Goal: Transaction & Acquisition: Purchase product/service

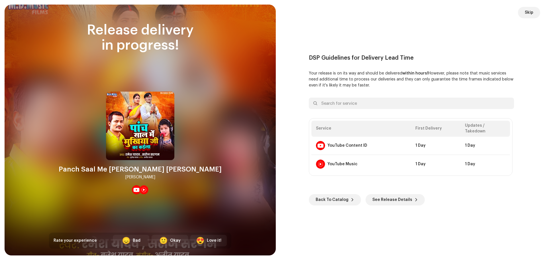
scroll to position [175, 0]
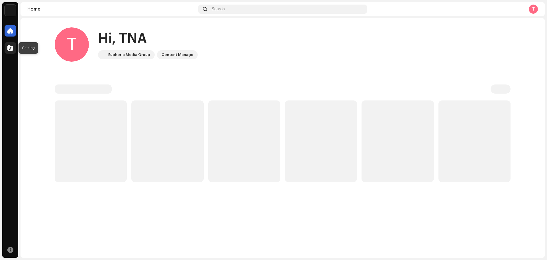
click at [15, 49] on div at bounding box center [10, 47] width 11 height 11
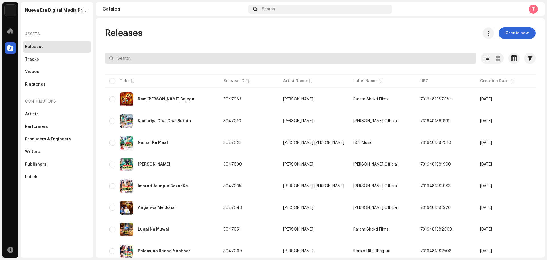
click at [143, 55] on input "text" at bounding box center [291, 57] width 372 height 11
type input "Nirahu Films"
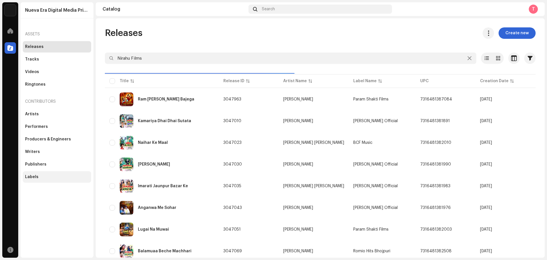
click at [37, 178] on div "Labels" at bounding box center [31, 176] width 13 height 5
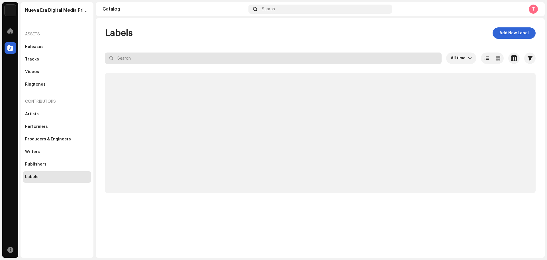
click at [143, 54] on input "text" at bounding box center [273, 57] width 337 height 11
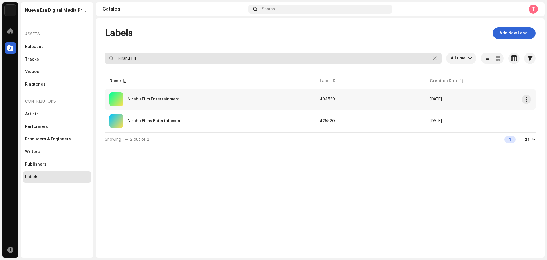
type input "Nirahu Fil"
click at [181, 104] on div "Nirahu Film Entertainment" at bounding box center [209, 99] width 201 height 14
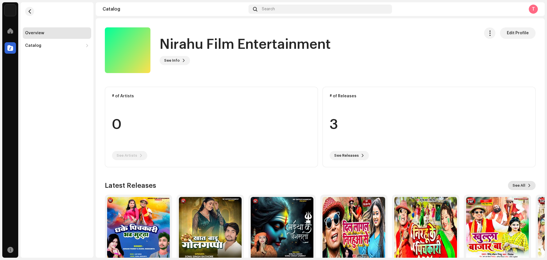
click at [518, 185] on span "See All" at bounding box center [519, 185] width 13 height 11
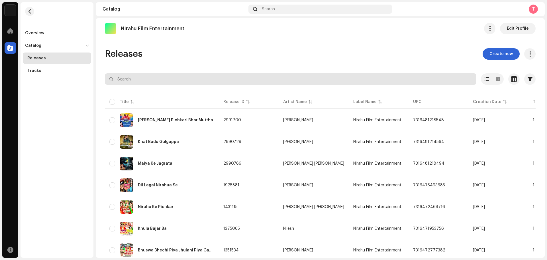
click at [163, 78] on input "text" at bounding box center [291, 78] width 372 height 11
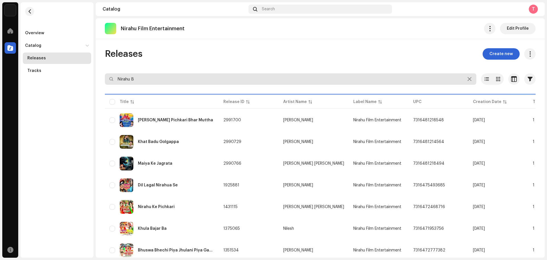
type input "[PERSON_NAME]"
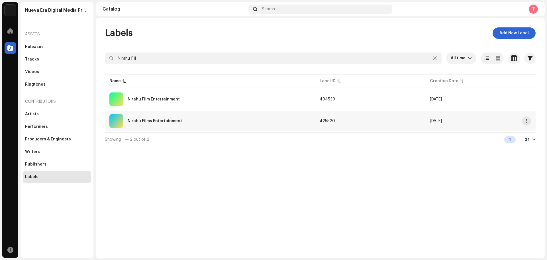
click at [212, 119] on div "Nirahu Films Entertainment" at bounding box center [209, 121] width 201 height 14
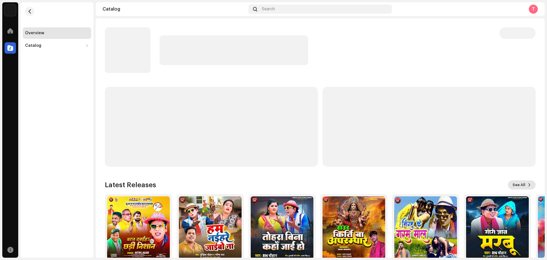
click at [519, 184] on span "See All" at bounding box center [519, 184] width 13 height 11
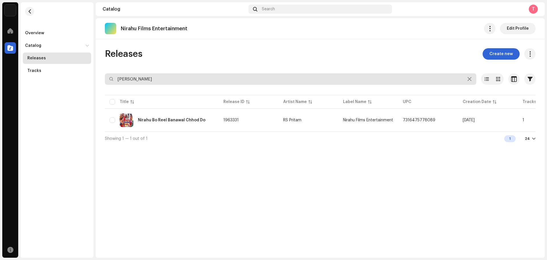
click at [149, 82] on input "[PERSON_NAME]" at bounding box center [291, 78] width 372 height 11
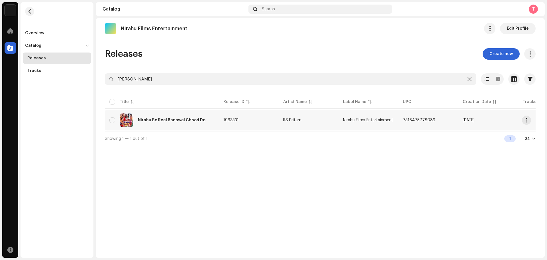
click at [180, 124] on div "Nirahu Bo Reel Banawal Chhod Do" at bounding box center [161, 120] width 105 height 14
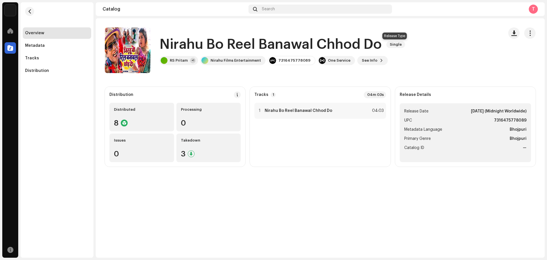
drag, startPoint x: 160, startPoint y: 45, endPoint x: 395, endPoint y: 45, distance: 235.5
click at [395, 45] on div "Nirahu Bo Reel Banawal Chhod Do Single" at bounding box center [284, 44] width 248 height 18
copy div "Nirahu Bo Reel Banawal Chhod Do Single"
click at [9, 30] on span at bounding box center [10, 31] width 6 height 5
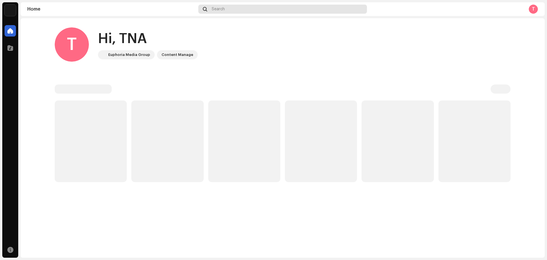
click at [218, 7] on span "Search" at bounding box center [218, 9] width 13 height 5
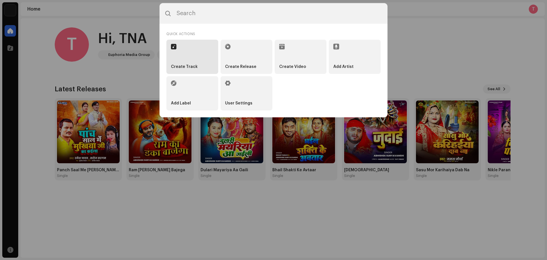
click at [192, 64] on li "Create Track" at bounding box center [193, 57] width 52 height 34
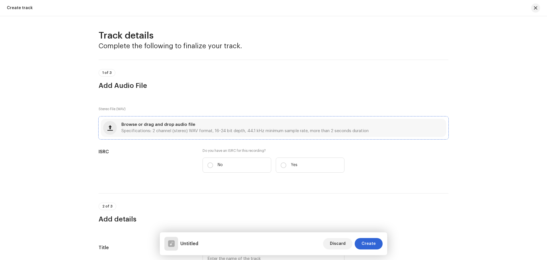
click at [256, 129] on span "Specifications: 2 channel (stereo) WAV format, 16-24 bit depth, 44.1 kHz minimu…" at bounding box center [244, 131] width 247 height 4
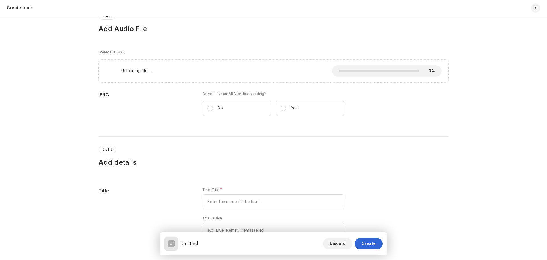
scroll to position [57, 0]
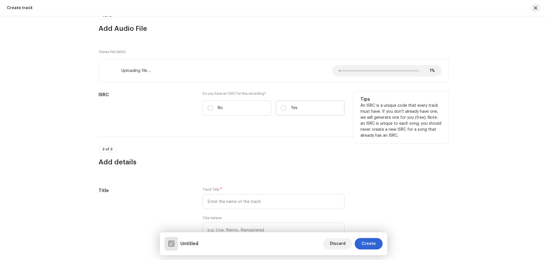
click at [295, 106] on p "Yes" at bounding box center [294, 108] width 7 height 6
click at [287, 106] on input "Yes" at bounding box center [284, 108] width 6 height 6
radio input "true"
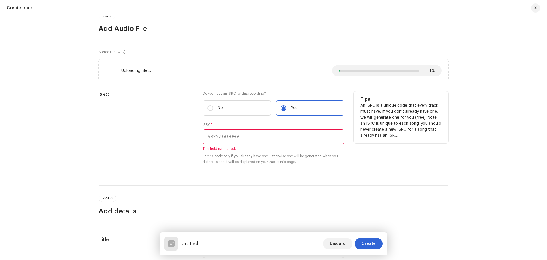
click at [222, 144] on div "ISRC * This field is required. Enter a code only if you already have one. Other…" at bounding box center [274, 143] width 142 height 42
drag, startPoint x: 223, startPoint y: 137, endPoint x: 223, endPoint y: 122, distance: 15.1
click at [223, 137] on input "text" at bounding box center [274, 136] width 142 height 15
paste input "INN202401614"
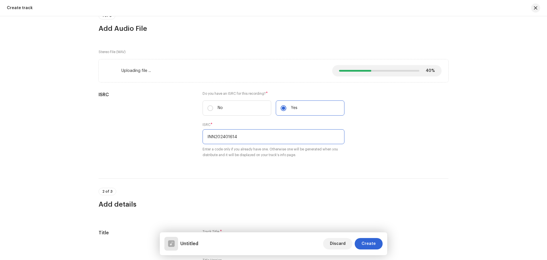
type input "INN202401614"
click at [241, 178] on div "2 of 3 Add details" at bounding box center [274, 193] width 350 height 31
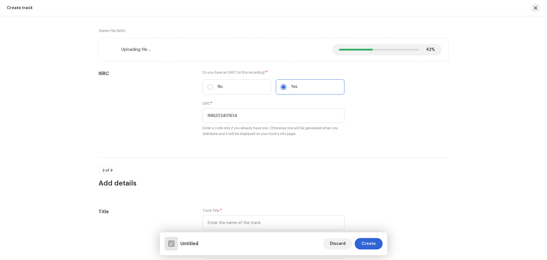
scroll to position [114, 0]
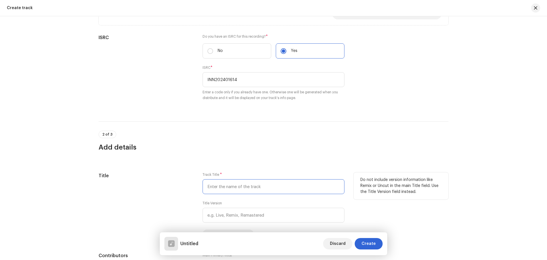
click at [228, 182] on input "text" at bounding box center [274, 186] width 142 height 15
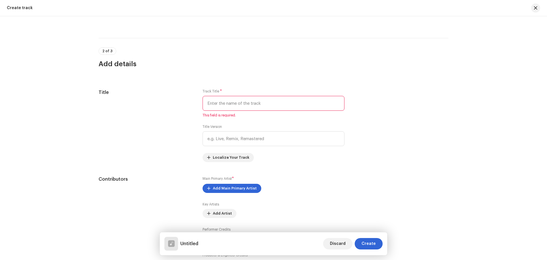
scroll to position [200, 0]
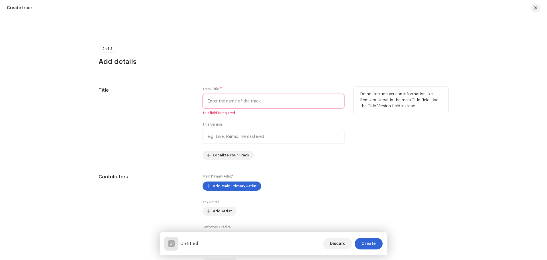
paste input "Gaura Ji Ke Dil"
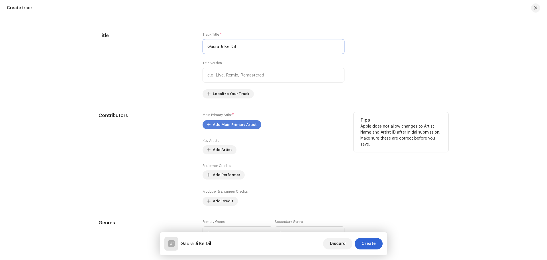
scroll to position [257, 0]
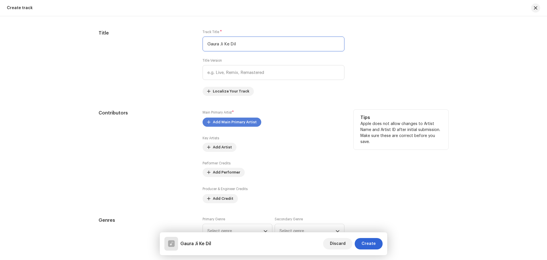
type input "Gaura Ji Ke Dil"
click at [236, 120] on span "Add Main Primary Artist" at bounding box center [235, 121] width 44 height 11
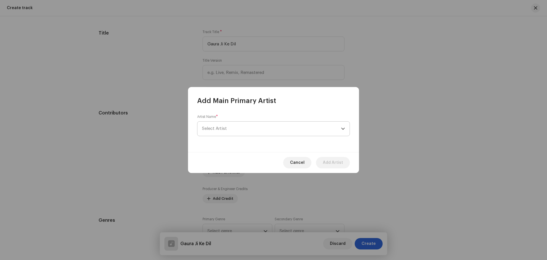
click at [229, 128] on span "Select Artist" at bounding box center [271, 128] width 139 height 14
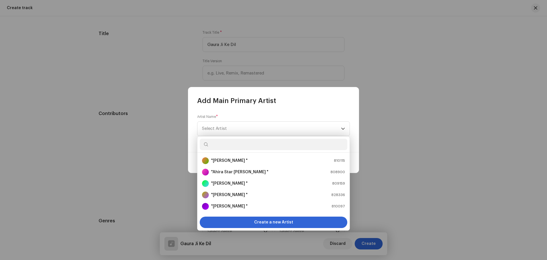
scroll to position [257, 0]
click at [433, 147] on div "Add Main Primary Artist Artist Name * [PERSON_NAME] Cancel Add Artist" at bounding box center [273, 130] width 547 height 260
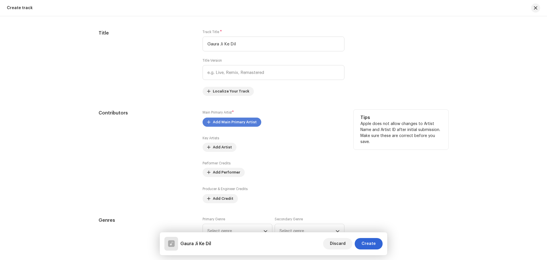
click at [234, 122] on span "Add Main Primary Artist" at bounding box center [235, 121] width 44 height 11
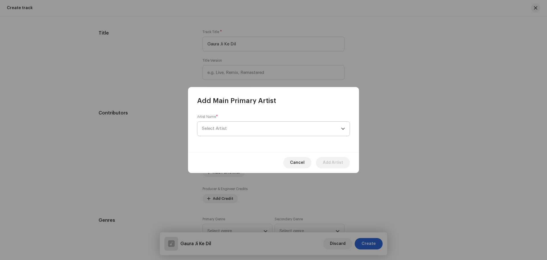
click at [234, 126] on span "Select Artist" at bounding box center [271, 128] width 139 height 14
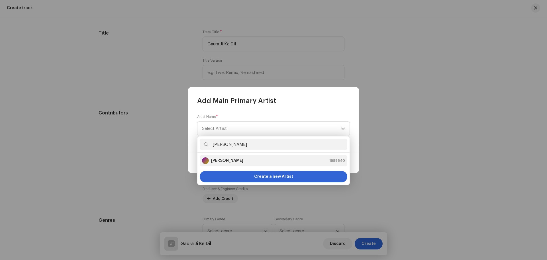
type input "[PERSON_NAME]"
click at [243, 163] on strong "[PERSON_NAME]" at bounding box center [227, 161] width 32 height 6
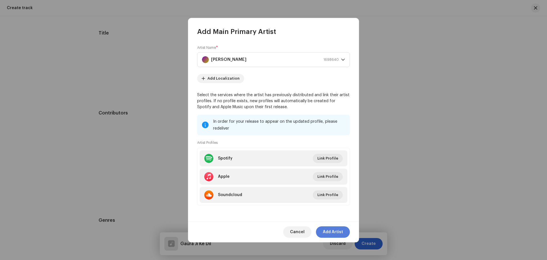
click at [336, 231] on span "Add Artist" at bounding box center [333, 231] width 20 height 11
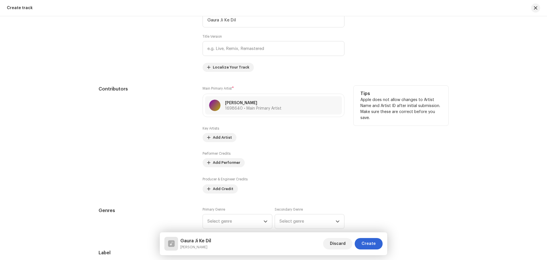
scroll to position [314, 0]
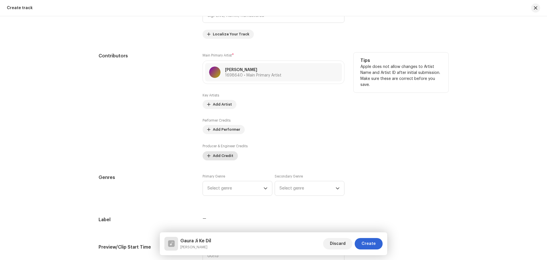
click at [214, 155] on span "Add Credit" at bounding box center [223, 155] width 21 height 11
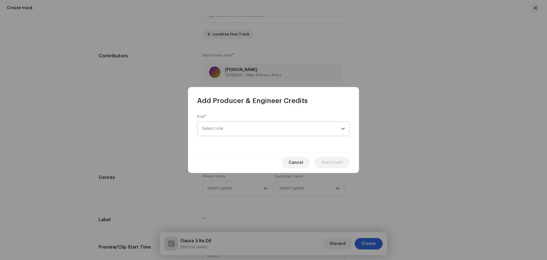
click at [230, 131] on span "Select role" at bounding box center [271, 128] width 139 height 14
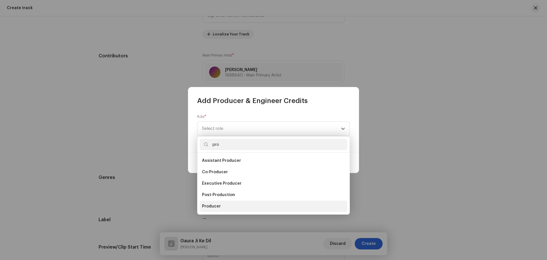
type input "pro"
click at [215, 210] on li "Producer" at bounding box center [274, 205] width 148 height 11
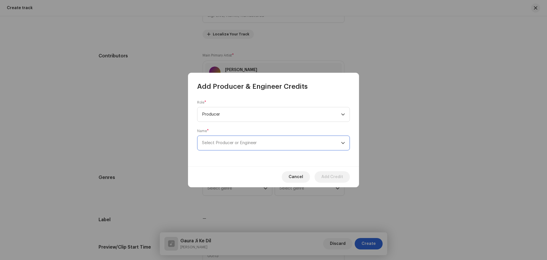
click at [237, 144] on span "Select Producer or Engineer" at bounding box center [229, 143] width 55 height 4
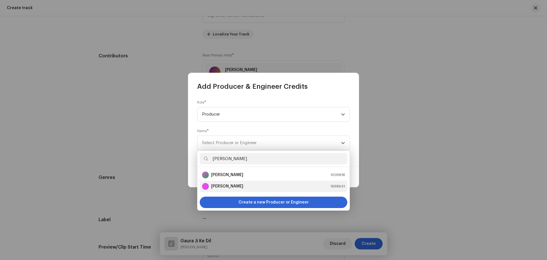
type input "[PERSON_NAME]"
click at [237, 182] on li "[PERSON_NAME] 1698641" at bounding box center [274, 185] width 148 height 11
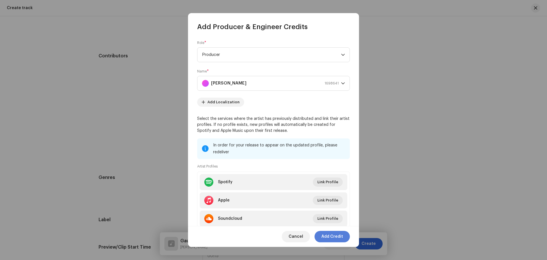
click at [340, 239] on span "Add Credit" at bounding box center [333, 236] width 22 height 11
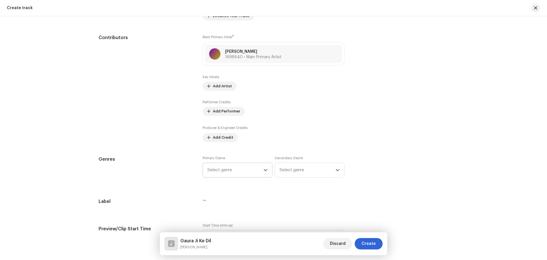
scroll to position [371, 0]
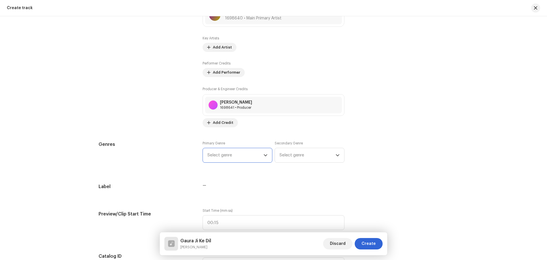
click at [230, 158] on span "Select genre" at bounding box center [236, 155] width 56 height 14
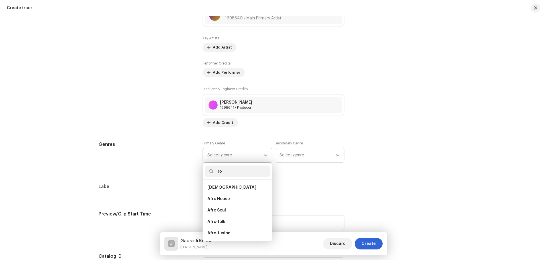
type input "r"
click at [230, 169] on input "text" at bounding box center [237, 170] width 65 height 11
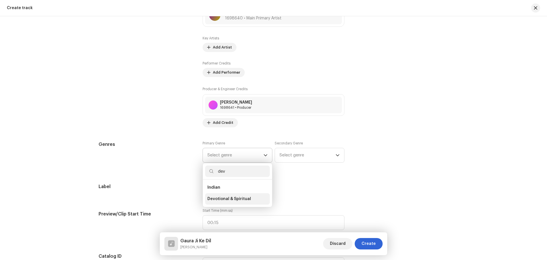
type input "dev"
click at [226, 200] on span "Devotional & Spiritual" at bounding box center [230, 199] width 44 height 6
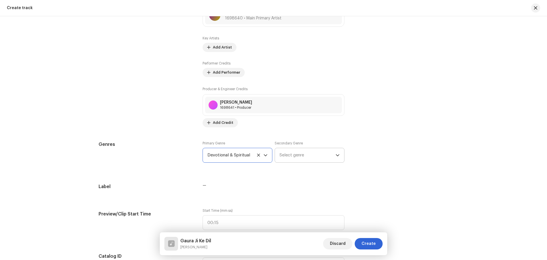
click at [303, 158] on span "Select genre" at bounding box center [308, 155] width 56 height 14
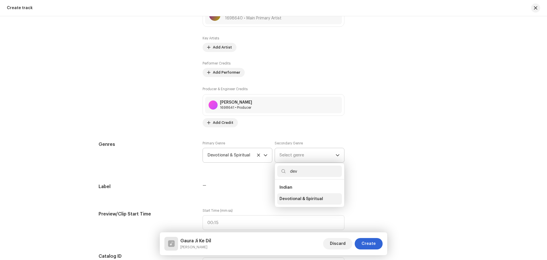
type input "dev"
click at [293, 199] on span "Devotional & Spiritual" at bounding box center [302, 199] width 44 height 6
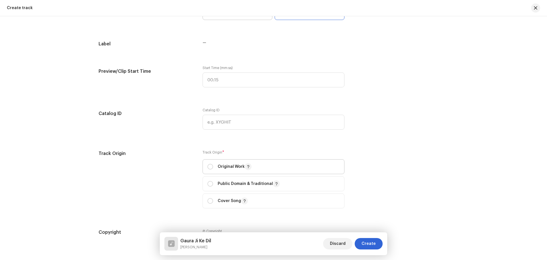
click at [222, 165] on p "Original Work" at bounding box center [235, 166] width 34 height 7
radio input "true"
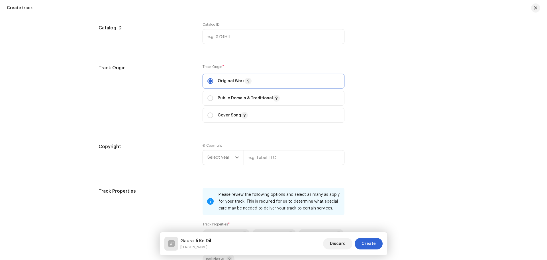
scroll to position [628, 0]
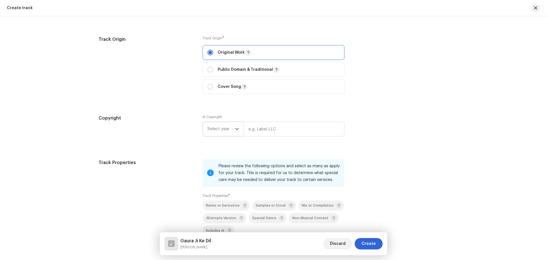
click at [226, 133] on span "Select year" at bounding box center [222, 129] width 28 height 14
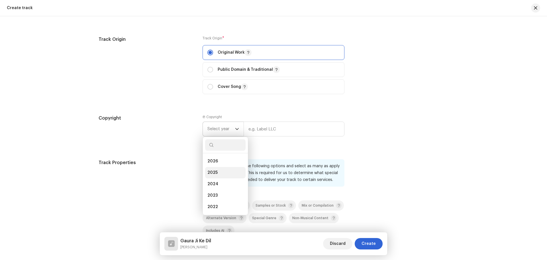
click at [221, 173] on li "2025" at bounding box center [225, 172] width 40 height 11
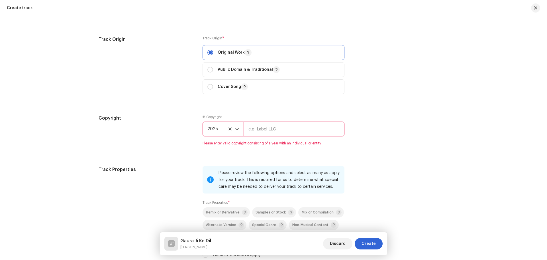
click at [272, 128] on input "text" at bounding box center [294, 128] width 101 height 15
type input "Nueva Era Digital Media Pvt. Ltd."
click at [382, 167] on div "Track Properties Please review the following options and select as many as appl…" at bounding box center [274, 215] width 350 height 99
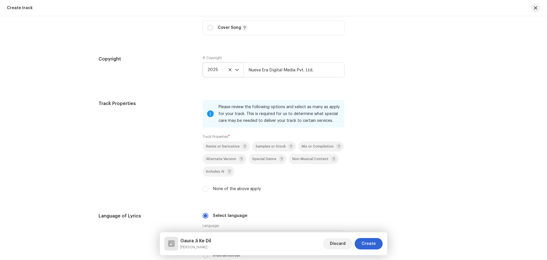
scroll to position [742, 0]
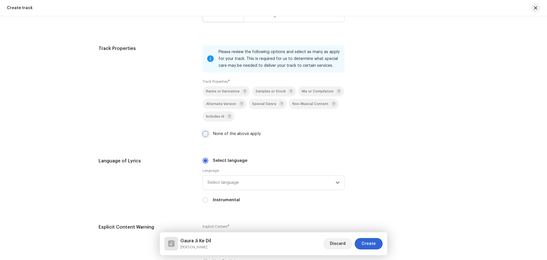
click at [204, 133] on input "None of the above apply" at bounding box center [206, 134] width 6 height 6
checkbox input "true"
drag, startPoint x: 248, startPoint y: 174, endPoint x: 249, endPoint y: 186, distance: 12.5
click at [248, 179] on div "Language Select language" at bounding box center [274, 179] width 142 height 22
click at [249, 187] on span "Select language" at bounding box center [272, 182] width 128 height 14
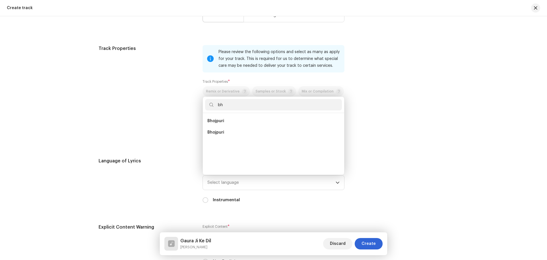
scroll to position [0, 0]
type input "bh"
click at [218, 133] on span "Bhojpuri" at bounding box center [216, 132] width 17 height 6
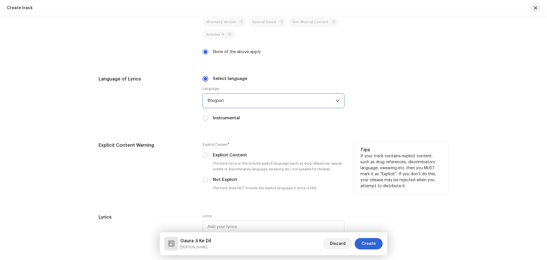
scroll to position [856, 0]
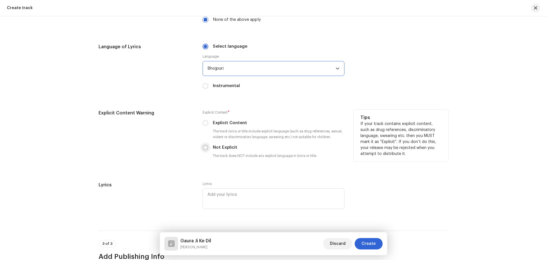
click at [203, 148] on input "Not Explicit" at bounding box center [206, 148] width 6 height 6
radio input "true"
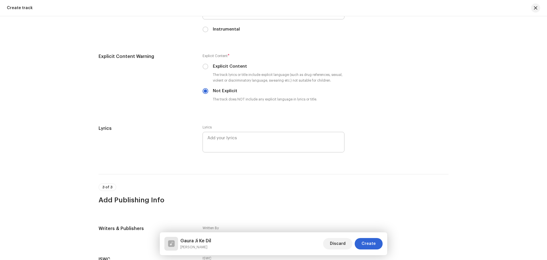
scroll to position [913, 0]
click at [229, 137] on textarea at bounding box center [274, 141] width 142 height 21
click at [245, 139] on textarea at bounding box center [274, 141] width 142 height 21
type textarea "[PERSON_NAME]"
click at [264, 174] on div "3 of 3 Add Publishing Info" at bounding box center [274, 188] width 350 height 31
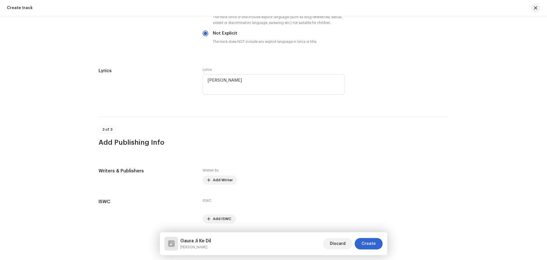
scroll to position [988, 0]
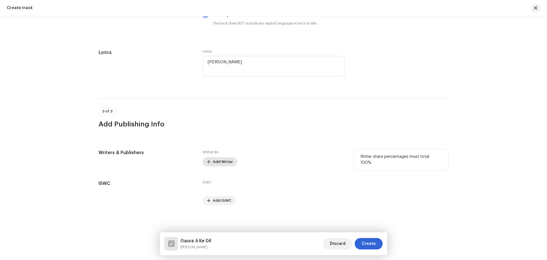
click at [213, 161] on span "Add Writer" at bounding box center [223, 161] width 20 height 11
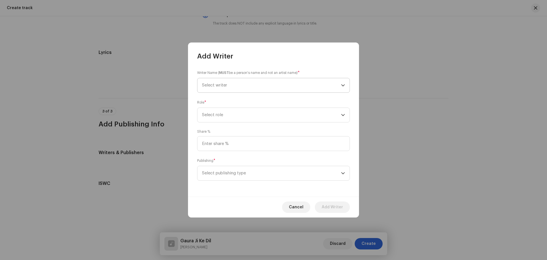
click at [233, 89] on span "Select writer" at bounding box center [271, 85] width 139 height 14
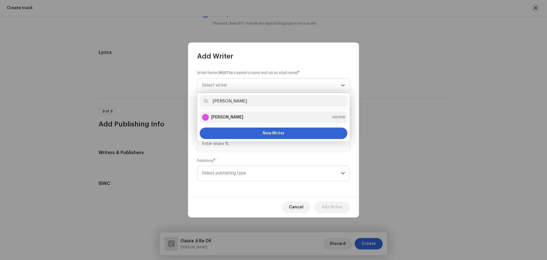
type input "[PERSON_NAME]"
click at [239, 119] on strong "[PERSON_NAME]" at bounding box center [227, 117] width 32 height 6
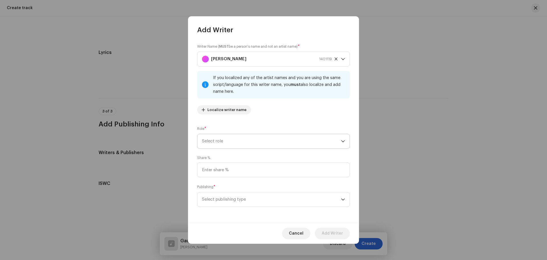
click at [234, 139] on span "Select role" at bounding box center [271, 141] width 139 height 14
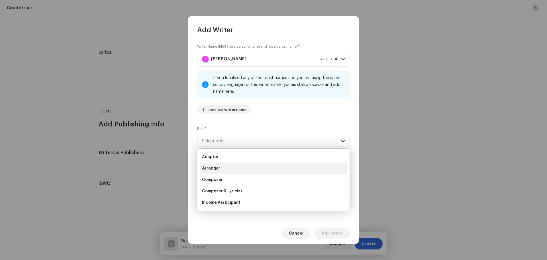
click at [220, 169] on li "Arranger" at bounding box center [274, 168] width 148 height 11
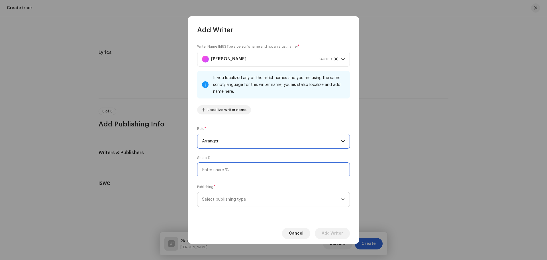
click at [223, 168] on input at bounding box center [273, 169] width 153 height 15
type input "50.00"
click at [230, 197] on span "Select publishing type" at bounding box center [271, 199] width 139 height 14
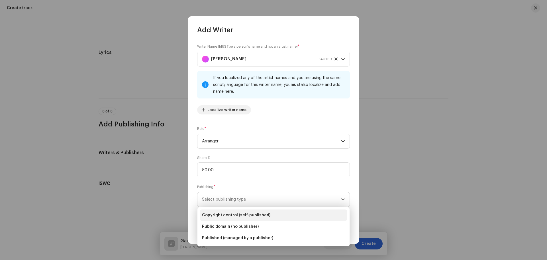
click at [223, 214] on span "Copyright control (self-published)" at bounding box center [236, 215] width 68 height 6
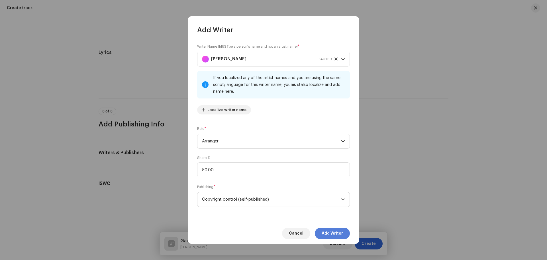
click at [328, 232] on span "Add Writer" at bounding box center [332, 233] width 21 height 11
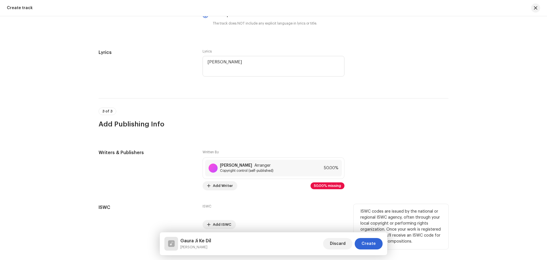
scroll to position [1012, 0]
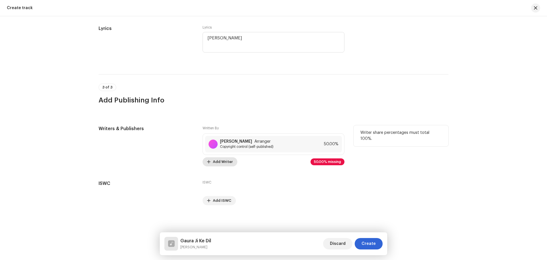
click at [216, 160] on span "Add Writer" at bounding box center [223, 161] width 20 height 11
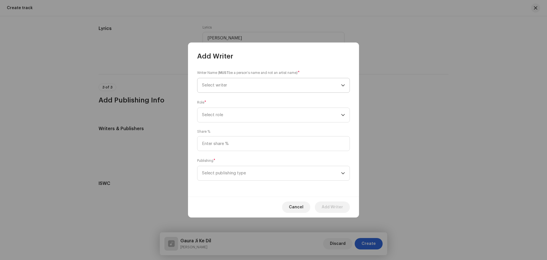
click at [226, 88] on span "Select writer" at bounding box center [271, 85] width 139 height 14
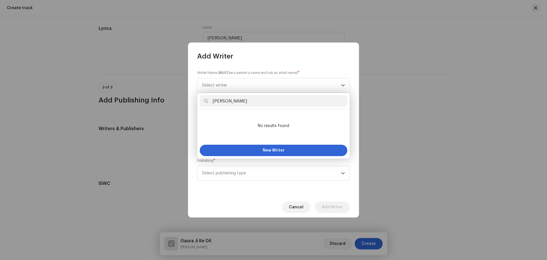
drag, startPoint x: 243, startPoint y: 101, endPoint x: 212, endPoint y: 101, distance: 31.4
click at [212, 101] on input "[PERSON_NAME]" at bounding box center [274, 100] width 148 height 11
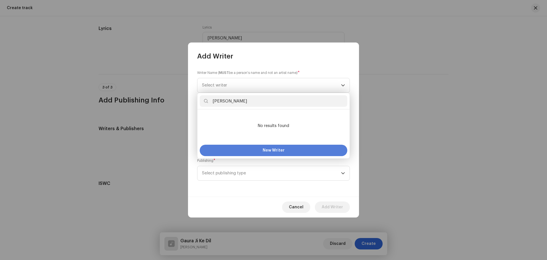
type input "[PERSON_NAME]"
click at [261, 148] on button "New Writer" at bounding box center [274, 150] width 148 height 11
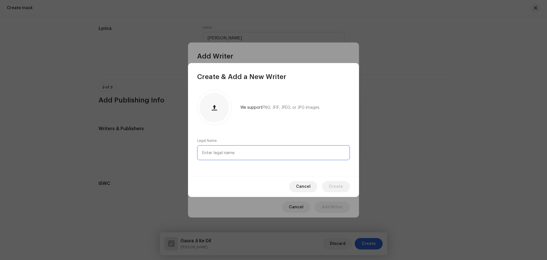
click at [230, 151] on input "text" at bounding box center [273, 152] width 153 height 15
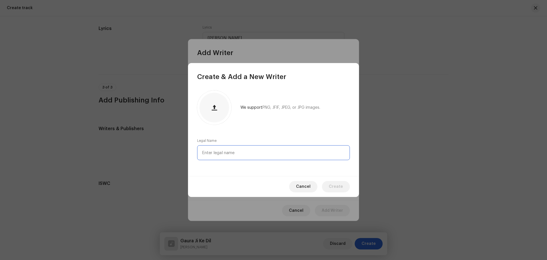
paste input "[PERSON_NAME]"
type input "[PERSON_NAME]"
click at [330, 186] on button "Create" at bounding box center [336, 186] width 28 height 11
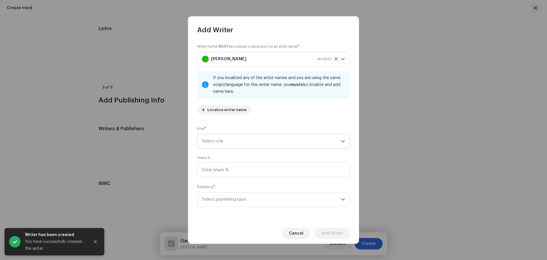
click at [225, 143] on span "Select role" at bounding box center [271, 141] width 139 height 14
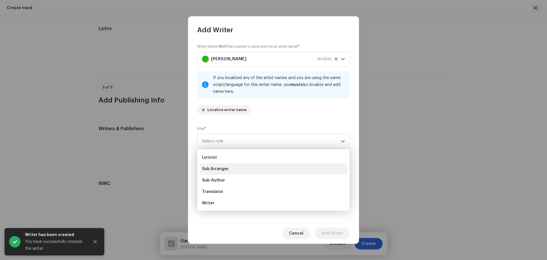
scroll to position [57, 0]
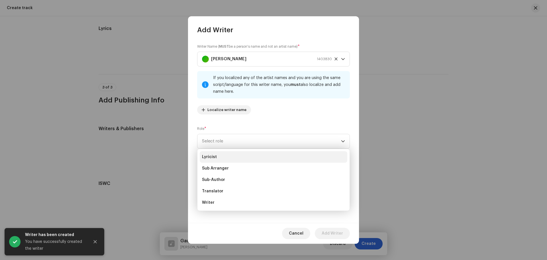
click at [216, 157] on li "Lyricist" at bounding box center [274, 156] width 148 height 11
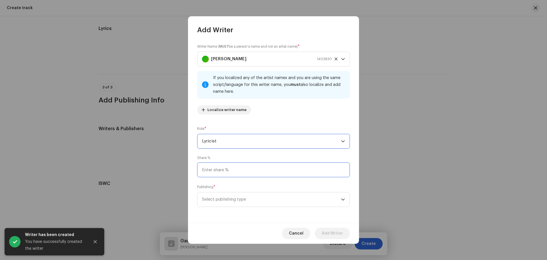
click at [218, 167] on input at bounding box center [273, 169] width 153 height 15
type input "25.00"
click at [235, 199] on span "Select publishing type" at bounding box center [271, 199] width 139 height 14
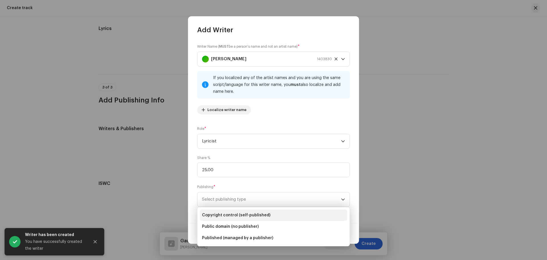
click at [234, 217] on span "Copyright control (self-published)" at bounding box center [236, 215] width 68 height 6
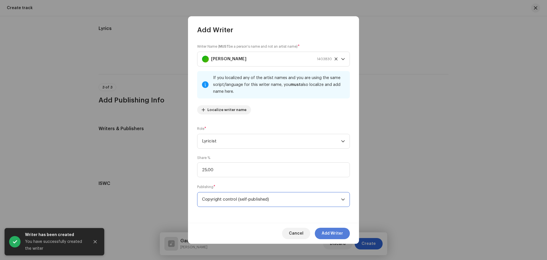
click at [328, 232] on span "Add Writer" at bounding box center [332, 233] width 21 height 11
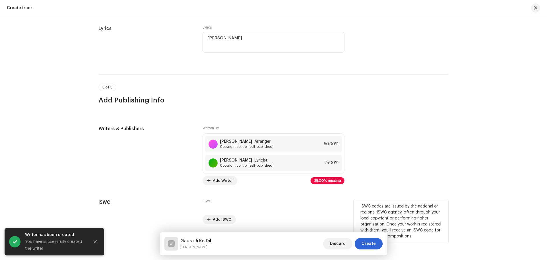
scroll to position [1031, 0]
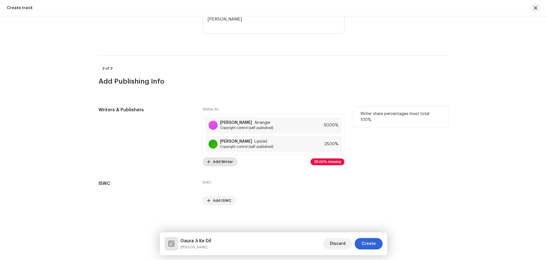
click at [219, 162] on span "Add Writer" at bounding box center [223, 161] width 20 height 11
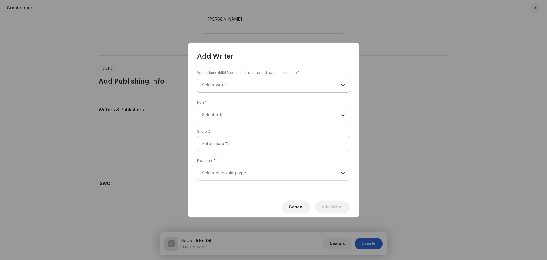
click at [224, 85] on span "Select writer" at bounding box center [214, 85] width 25 height 4
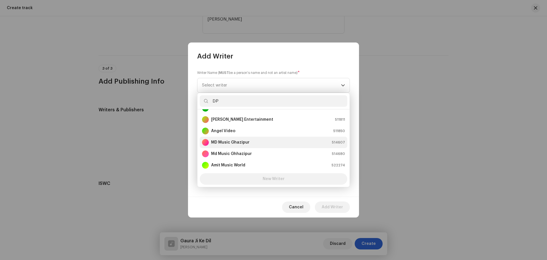
scroll to position [0, 0]
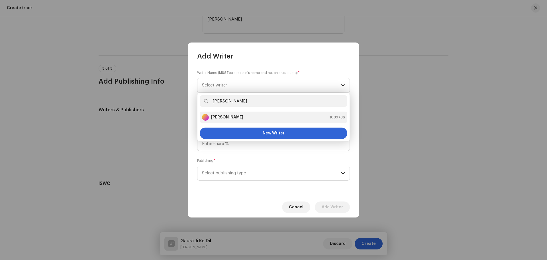
type input "[PERSON_NAME]"
click at [225, 113] on li "[PERSON_NAME] 1089736" at bounding box center [274, 116] width 148 height 11
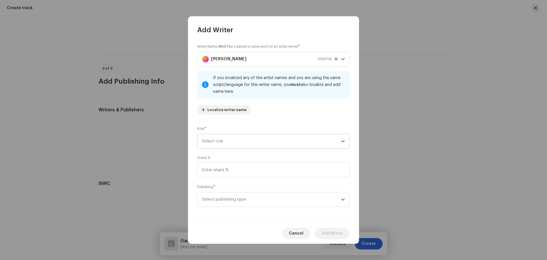
click at [228, 139] on span "Select role" at bounding box center [271, 141] width 139 height 14
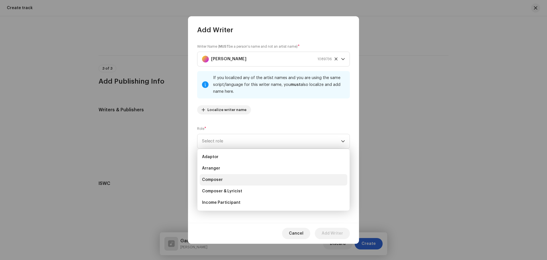
click at [219, 179] on span "Composer" at bounding box center [212, 180] width 21 height 6
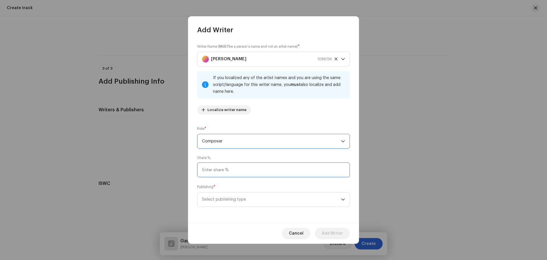
click at [219, 170] on input at bounding box center [273, 169] width 153 height 15
type input "25.00"
click at [235, 202] on span "Select publishing type" at bounding box center [271, 199] width 139 height 14
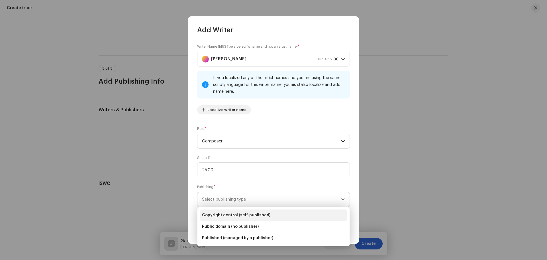
click at [235, 214] on span "Copyright control (self-published)" at bounding box center [236, 215] width 68 height 6
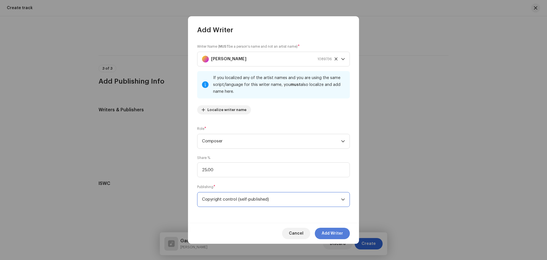
click at [343, 234] on button "Add Writer" at bounding box center [332, 233] width 35 height 11
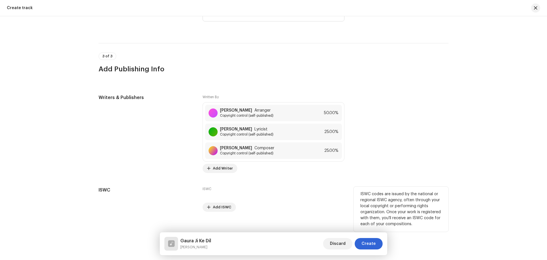
scroll to position [1050, 0]
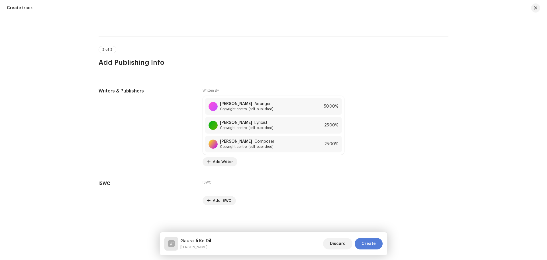
click at [377, 241] on button "Create" at bounding box center [369, 243] width 28 height 11
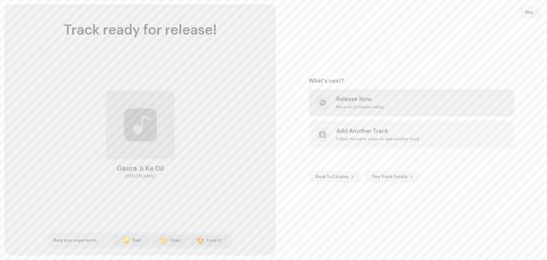
click at [369, 103] on div "Release Now Move on to release setup" at bounding box center [360, 103] width 48 height 14
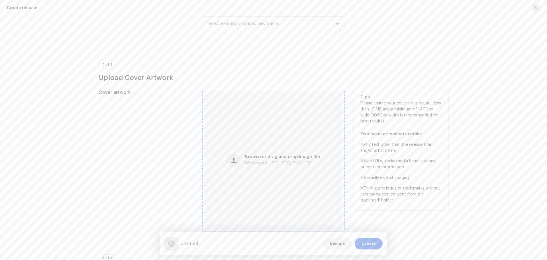
scroll to position [86, 0]
click at [294, 158] on span "Browse or drag and drop image file" at bounding box center [282, 157] width 75 height 4
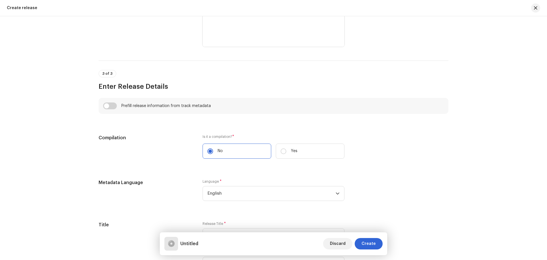
scroll to position [371, 0]
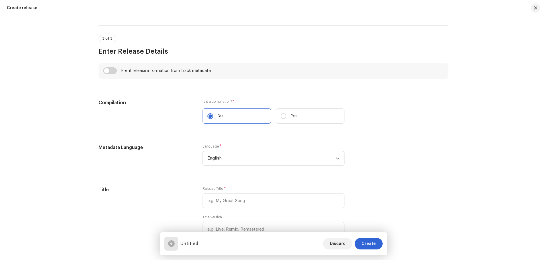
click at [239, 159] on span "English" at bounding box center [272, 158] width 128 height 14
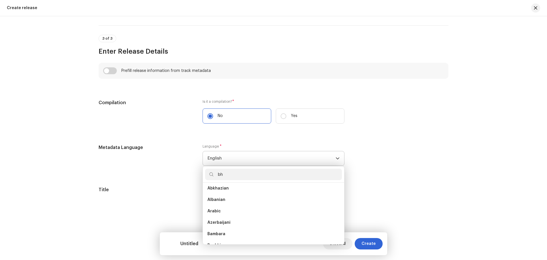
scroll to position [0, 0]
type input "bh"
click at [210, 193] on span "Bhojpuri" at bounding box center [216, 191] width 17 height 6
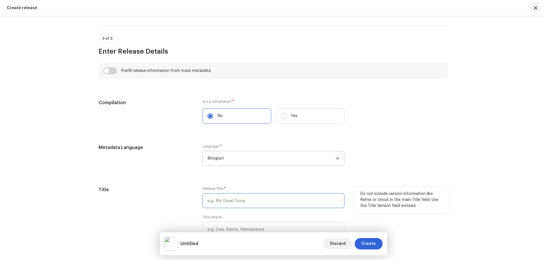
click at [219, 200] on input "text" at bounding box center [274, 200] width 142 height 15
paste input "[PERSON_NAME]"
click at [460, 223] on div "Create a new release We’ll guide you through everything — from track selection …" at bounding box center [273, 137] width 547 height 243
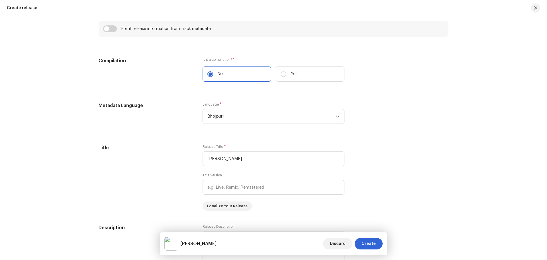
scroll to position [456, 0]
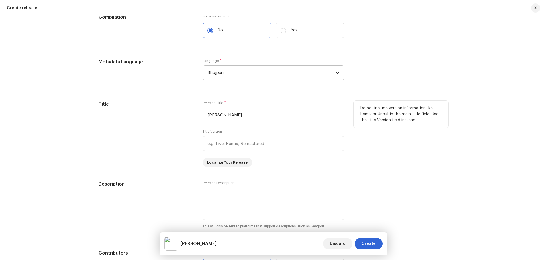
click at [230, 117] on input "[PERSON_NAME]" at bounding box center [274, 114] width 142 height 15
drag, startPoint x: 236, startPoint y: 114, endPoint x: 128, endPoint y: 112, distance: 107.8
click at [145, 111] on div "Title Release Title * [PERSON_NAME] Title Version Localize Your Release Do not …" at bounding box center [274, 134] width 350 height 66
paste input "Gaura Ji Ke Dil"
type input "Gaura Ji Ke Dil"
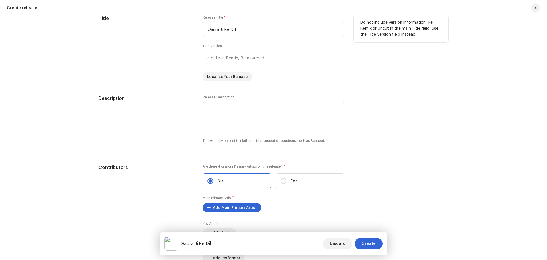
scroll to position [599, 0]
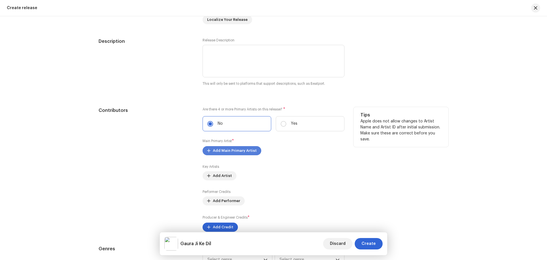
click at [232, 152] on span "Add Main Primary Artist" at bounding box center [235, 150] width 44 height 11
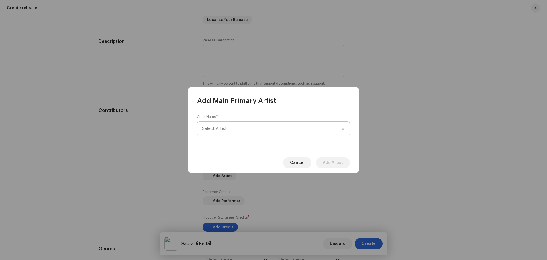
click at [235, 131] on span "Select Artist" at bounding box center [271, 128] width 139 height 14
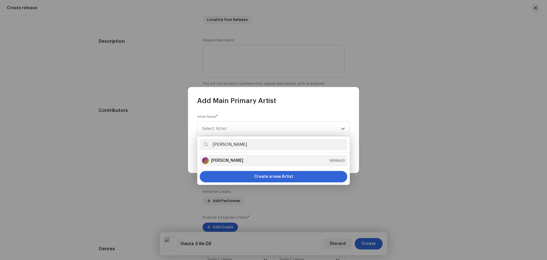
type input "[PERSON_NAME]"
click at [243, 159] on strong "[PERSON_NAME]" at bounding box center [227, 161] width 32 height 6
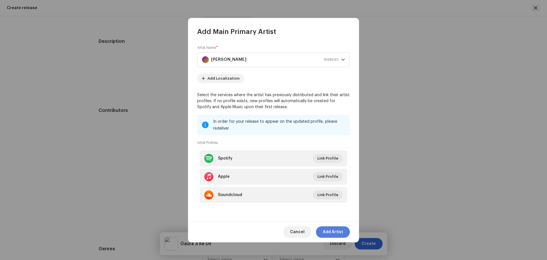
click at [335, 228] on span "Add Artist" at bounding box center [333, 231] width 20 height 11
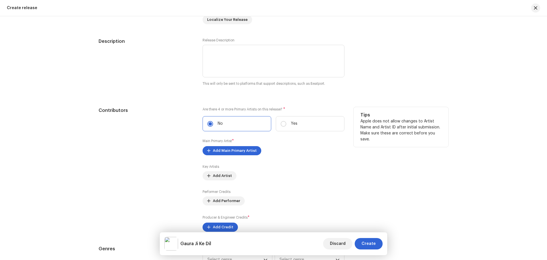
scroll to position [627, 0]
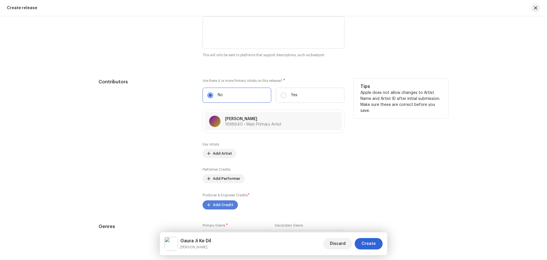
click at [225, 200] on span "Add Credit" at bounding box center [223, 204] width 21 height 11
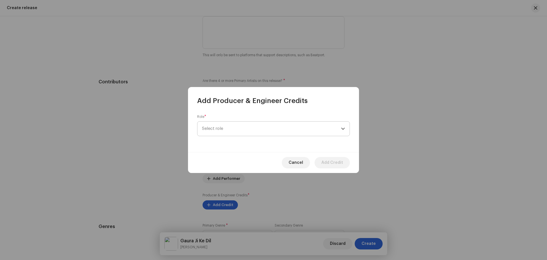
click at [225, 128] on span "Select role" at bounding box center [271, 128] width 139 height 14
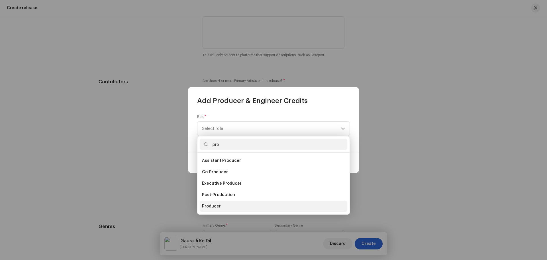
type input "pro"
click at [210, 203] on li "Producer" at bounding box center [274, 205] width 148 height 11
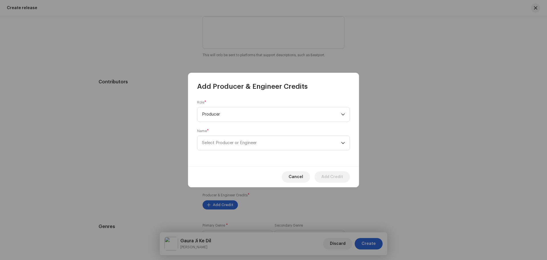
click at [229, 134] on div "Name * Select Producer or Engineer" at bounding box center [273, 140] width 153 height 22
click at [228, 138] on span "Select Producer or Engineer" at bounding box center [271, 143] width 139 height 14
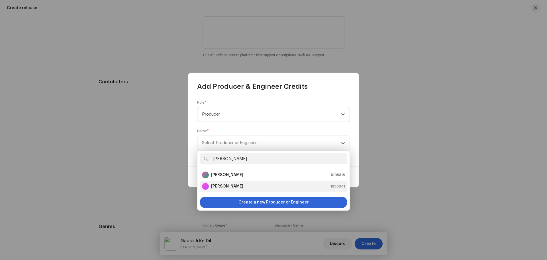
type input "[PERSON_NAME]"
click at [235, 184] on strong "[PERSON_NAME]" at bounding box center [227, 186] width 32 height 6
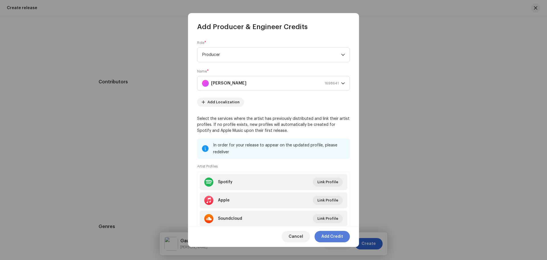
click at [333, 238] on span "Add Credit" at bounding box center [333, 236] width 22 height 11
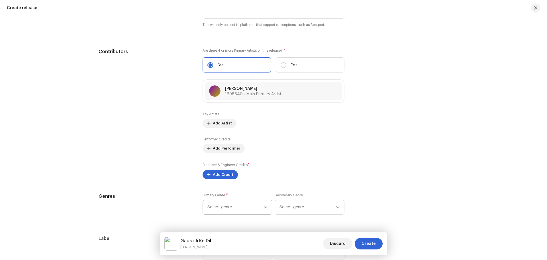
scroll to position [684, 0]
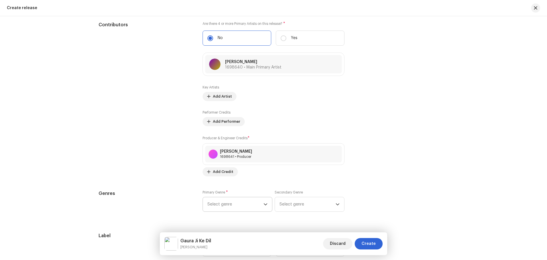
click at [226, 207] on span "Select genre" at bounding box center [236, 204] width 56 height 14
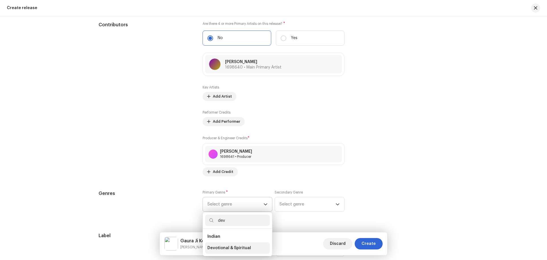
type input "dev"
click at [228, 247] on span "Devotional & Spiritual" at bounding box center [230, 248] width 44 height 6
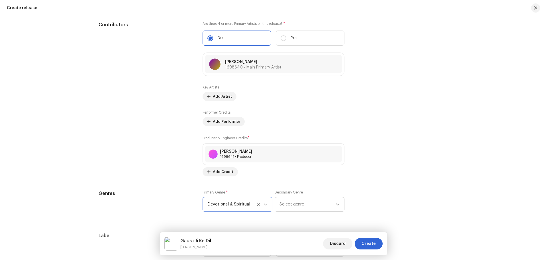
click at [290, 203] on span "Select genre" at bounding box center [308, 204] width 56 height 14
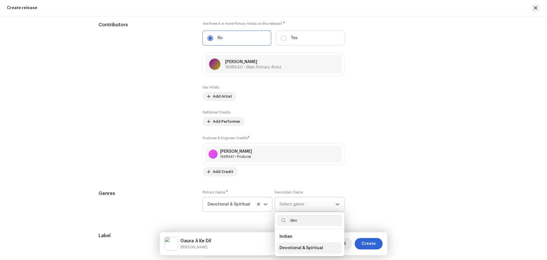
type input "dev"
click at [293, 246] on span "Devotional & Spiritual" at bounding box center [302, 248] width 44 height 6
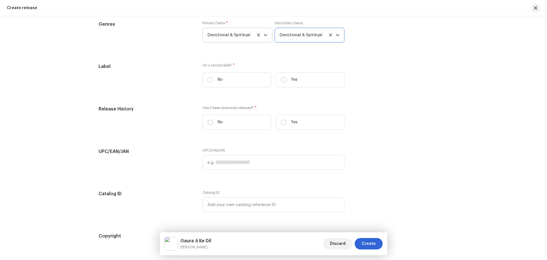
scroll to position [855, 0]
click at [277, 76] on label "Yes" at bounding box center [310, 77] width 69 height 15
click at [281, 76] on input "Yes" at bounding box center [284, 78] width 6 height 6
radio input "true"
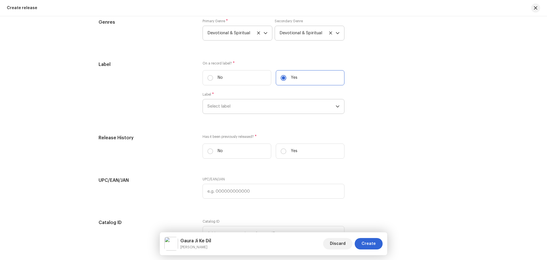
click at [262, 103] on span "Select label" at bounding box center [272, 106] width 128 height 14
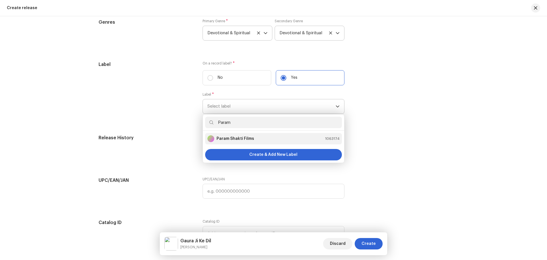
type input "Param"
click at [244, 137] on strong "Param Shakti Films" at bounding box center [236, 139] width 38 height 6
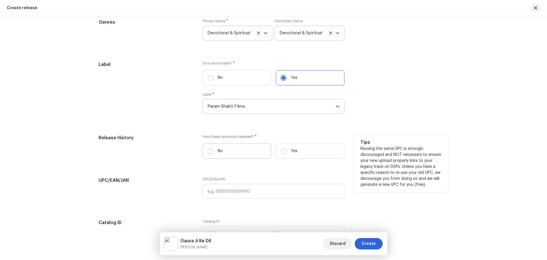
click at [238, 155] on label "No" at bounding box center [237, 150] width 69 height 15
click at [213, 154] on input "No" at bounding box center [211, 151] width 6 height 6
radio input "true"
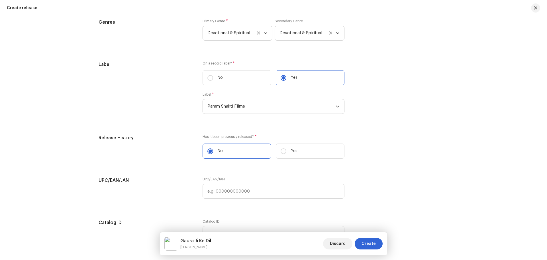
scroll to position [941, 0]
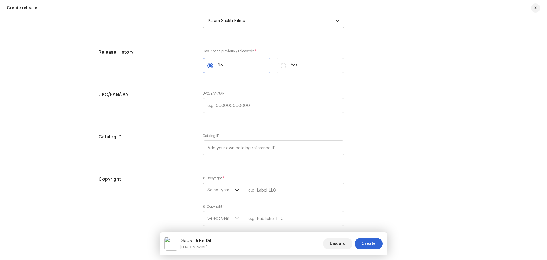
click at [219, 185] on span "Select year" at bounding box center [222, 190] width 28 height 14
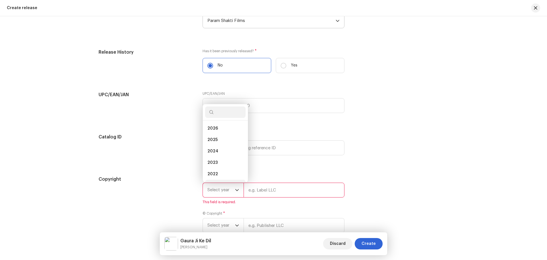
scroll to position [9, 0]
click at [223, 130] on li "2025" at bounding box center [225, 130] width 40 height 11
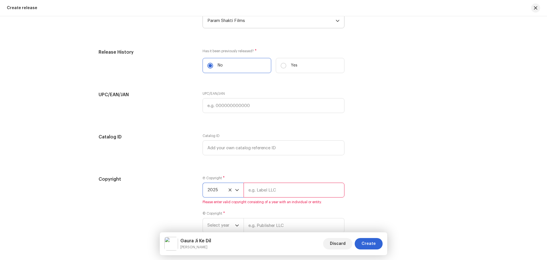
click at [269, 192] on input "text" at bounding box center [294, 189] width 101 height 15
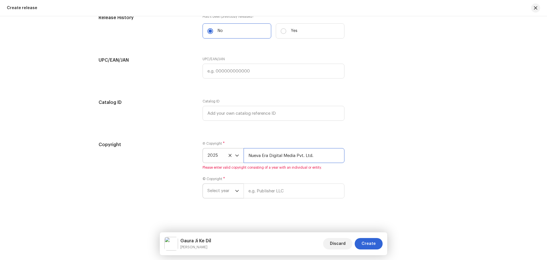
type input "Nueva Era Digital Media Pvt. Ltd."
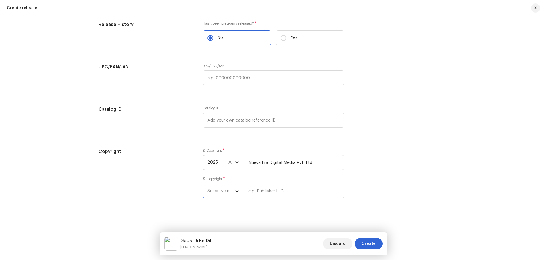
scroll to position [969, 0]
click at [222, 191] on span "Select year" at bounding box center [222, 191] width 28 height 14
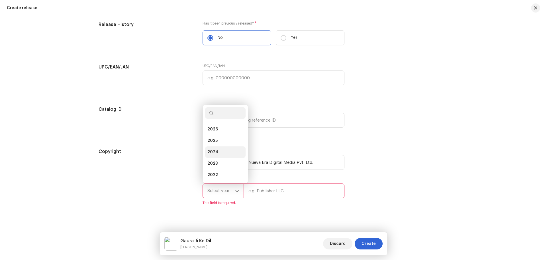
scroll to position [9, 0]
click at [221, 135] on li "2025" at bounding box center [225, 131] width 40 height 11
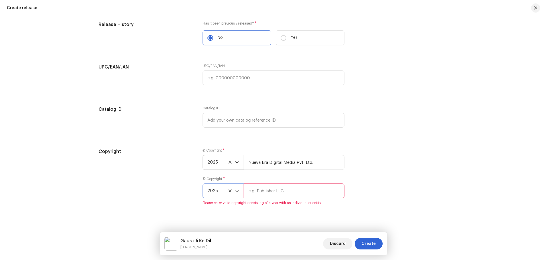
click at [282, 191] on input "text" at bounding box center [294, 190] width 101 height 15
type input "Param Shakti Films"
click at [409, 201] on div "Copyright Ⓟ Copyright * 2025 Nueva Era Digital Media Pvt. Ltd. © Copyright * 20…" at bounding box center [274, 176] width 350 height 57
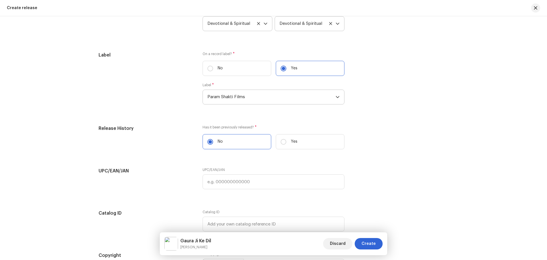
scroll to position [854, 0]
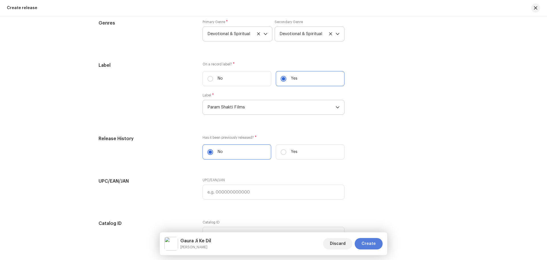
click at [366, 243] on span "Create" at bounding box center [369, 243] width 14 height 11
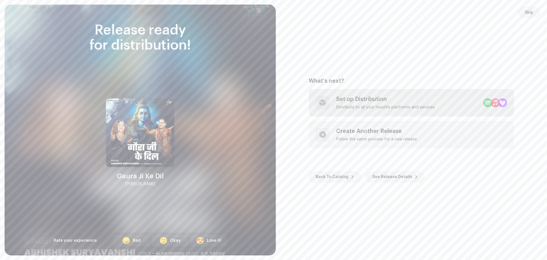
click at [377, 101] on div "Set up Distribution" at bounding box center [385, 99] width 99 height 7
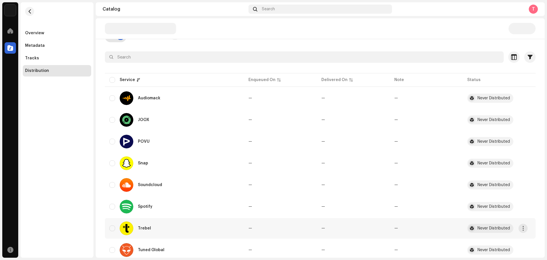
scroll to position [103, 0]
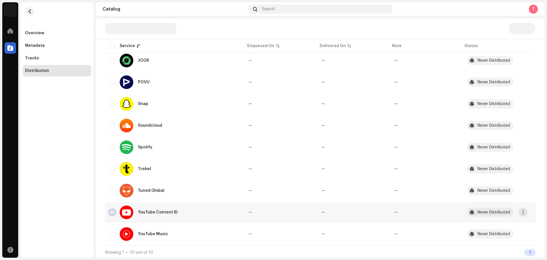
click at [113, 211] on input "checkbox" at bounding box center [112, 212] width 6 height 6
checkbox input "true"
click at [112, 237] on div "YouTube Music" at bounding box center [174, 234] width 130 height 14
click at [114, 232] on input "Row Unselected" at bounding box center [112, 234] width 6 height 6
checkbox input "true"
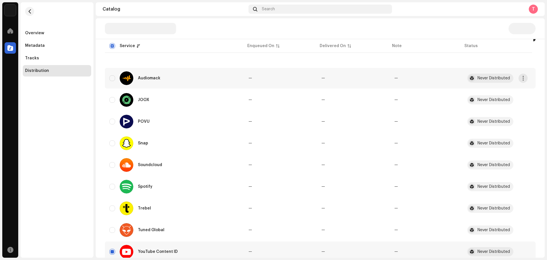
scroll to position [18, 0]
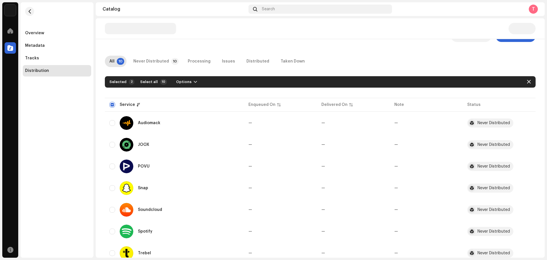
drag, startPoint x: 190, startPoint y: 82, endPoint x: 192, endPoint y: 87, distance: 5.4
click at [194, 82] on span "button" at bounding box center [195, 82] width 3 height 5
click at [189, 98] on div "Distribute" at bounding box center [200, 94] width 58 height 11
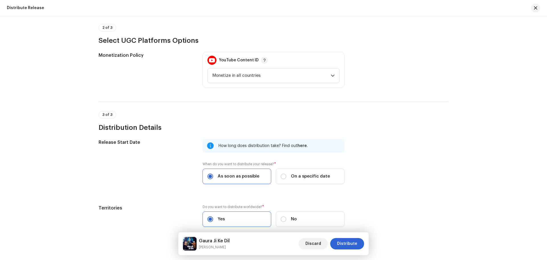
scroll to position [175, 0]
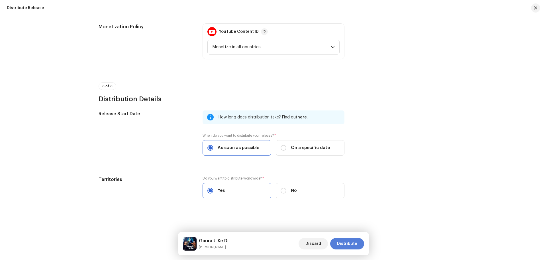
click at [351, 245] on span "Distribute" at bounding box center [347, 243] width 20 height 11
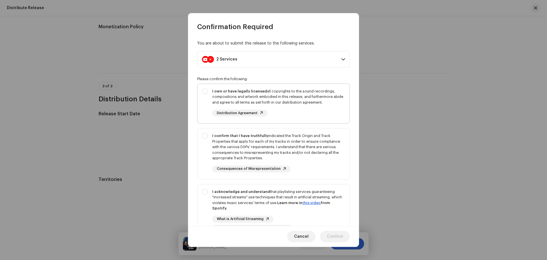
click at [212, 115] on div "I own or have legally licensed all copyrights to the sound recordings, composit…" at bounding box center [274, 102] width 152 height 37
checkbox input "true"
click at [195, 154] on div "You are about to submit this release to the following services: 2 Services YouT…" at bounding box center [273, 128] width 171 height 195
drag, startPoint x: 199, startPoint y: 157, endPoint x: 200, endPoint y: 170, distance: 13.4
click at [200, 157] on div "I confirm that I have truthfully indicated the Track Origin and Track Propertie…" at bounding box center [274, 152] width 152 height 48
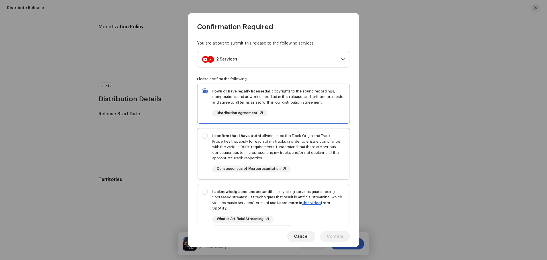
checkbox input "true"
click at [205, 194] on div "I acknowledge and understand that playlisting services guaranteeing "increased …" at bounding box center [274, 210] width 152 height 52
checkbox input "true"
click at [347, 239] on button "Confirm" at bounding box center [335, 236] width 30 height 11
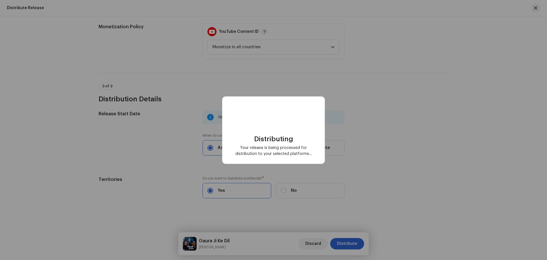
scroll to position [0, 0]
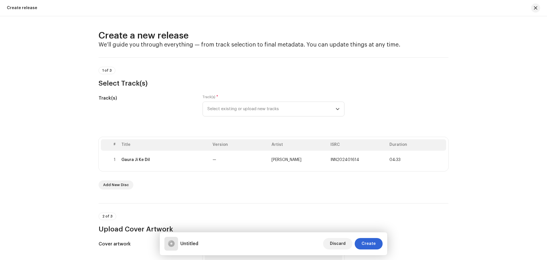
scroll to position [86, 0]
